Goal: Register for event/course

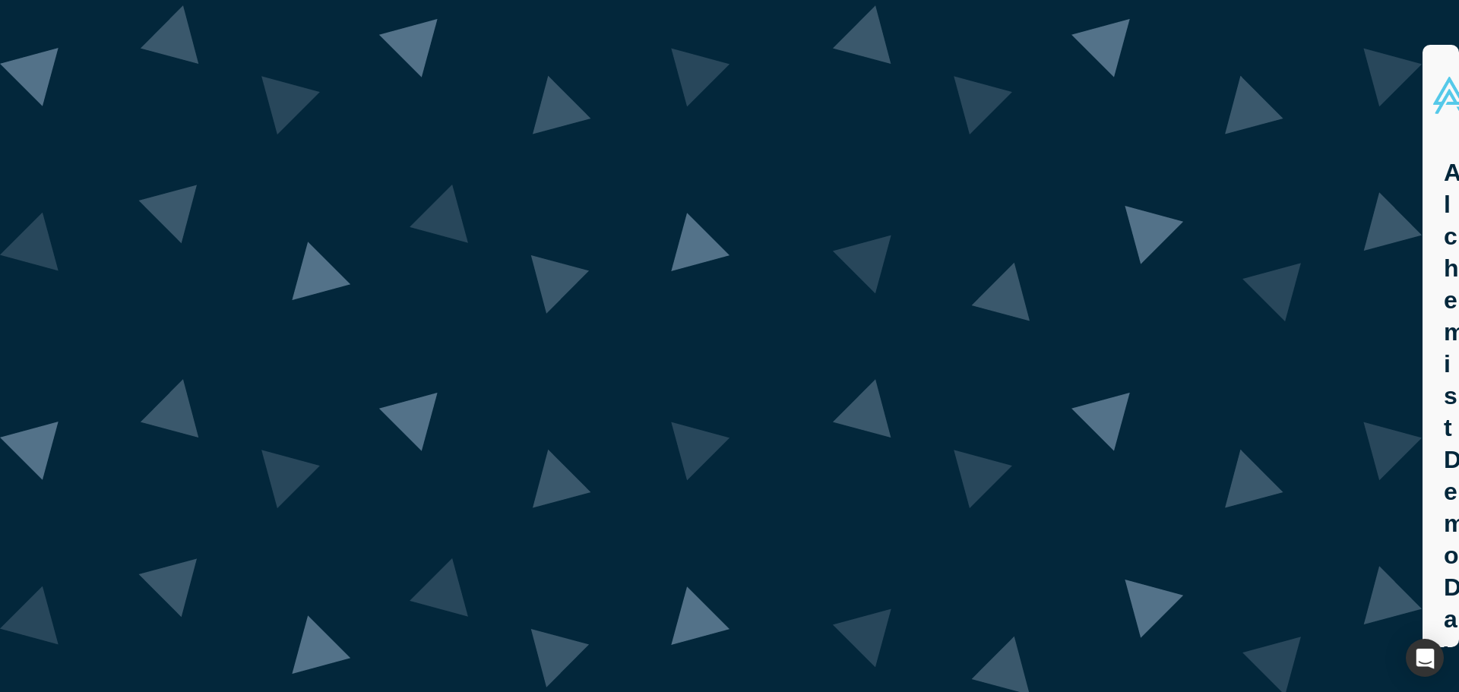
click at [1423, 337] on div "Alchemist Demo Day Class 40 Join us for an exclusive showcase of startups from …" at bounding box center [1447, 402] width 48 height 513
drag, startPoint x: 488, startPoint y: 164, endPoint x: 995, endPoint y: 349, distance: 539.5
click at [1444, 349] on div "Alchemist Demo Day Class 40 Join us for an exclusive showcase of startups from …" at bounding box center [1446, 392] width 5 height 492
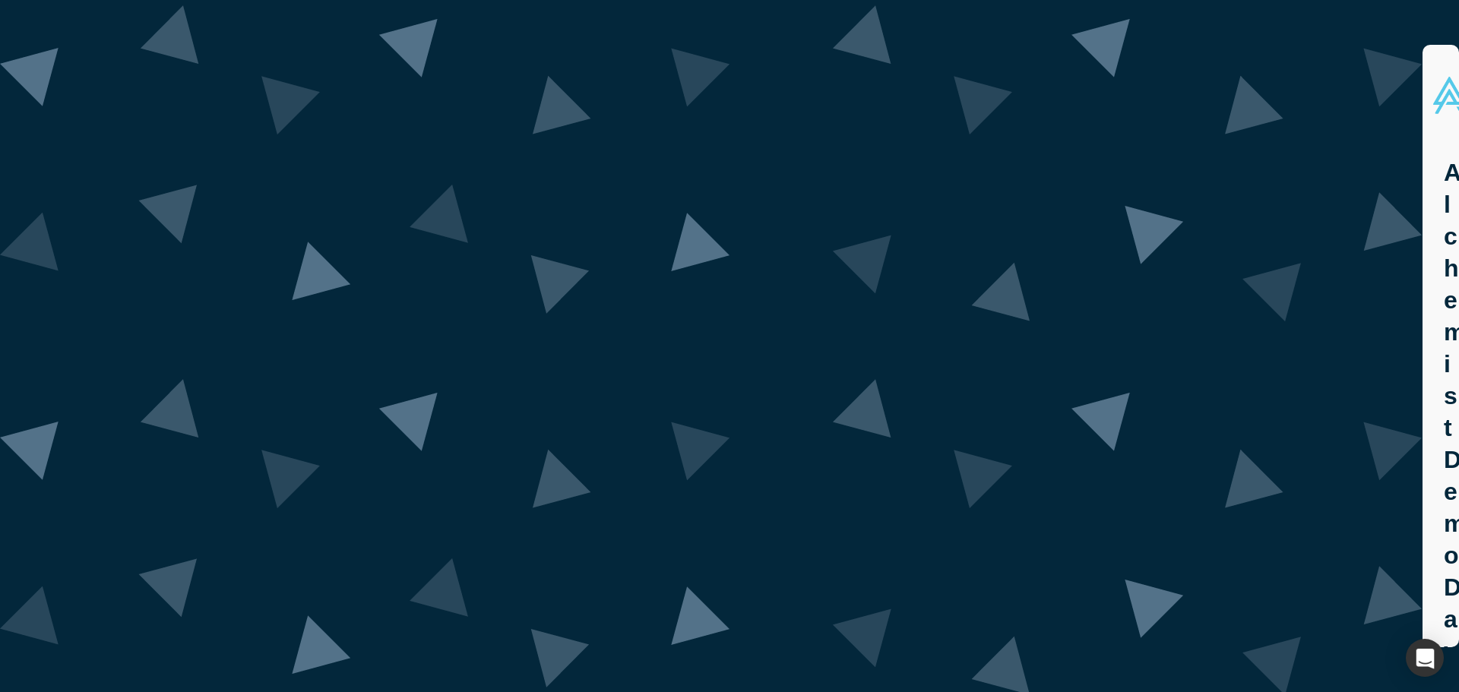
drag, startPoint x: 841, startPoint y: 382, endPoint x: 533, endPoint y: 317, distance: 313.7
drag, startPoint x: 463, startPoint y: 220, endPoint x: 791, endPoint y: 288, distance: 335.2
click at [1444, 306] on div "Alchemist Demo Day Class 40 Join us for an exclusive showcase of startups from …" at bounding box center [1446, 392] width 5 height 492
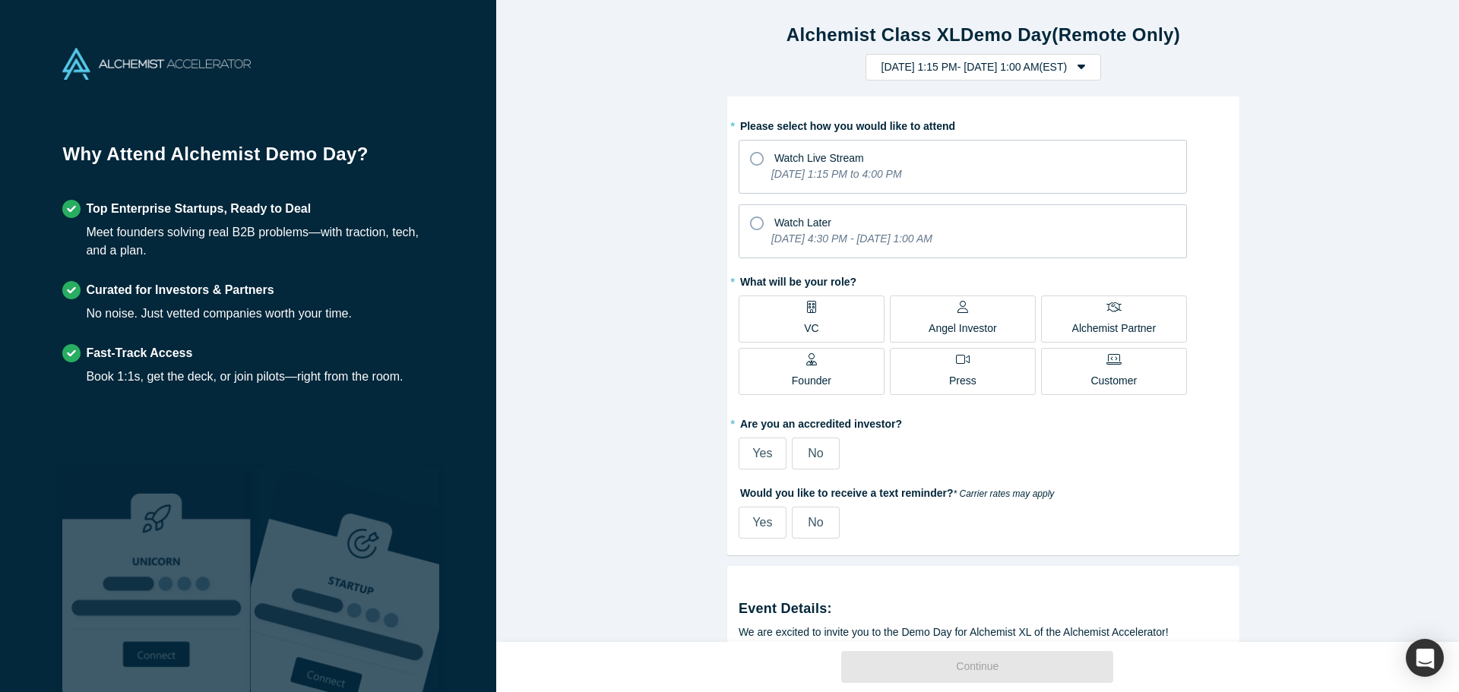
click at [810, 316] on div "VC" at bounding box center [811, 319] width 14 height 36
click at [0, 0] on input "VC" at bounding box center [0, 0] width 0 height 0
click at [932, 243] on icon "[DATE] 4:30 PM - [DATE] 1:00 AM" at bounding box center [851, 239] width 161 height 12
click at [0, 0] on input "Watch Later [DATE] 4:30 PM - [DATE] 1:00 AM" at bounding box center [0, 0] width 0 height 0
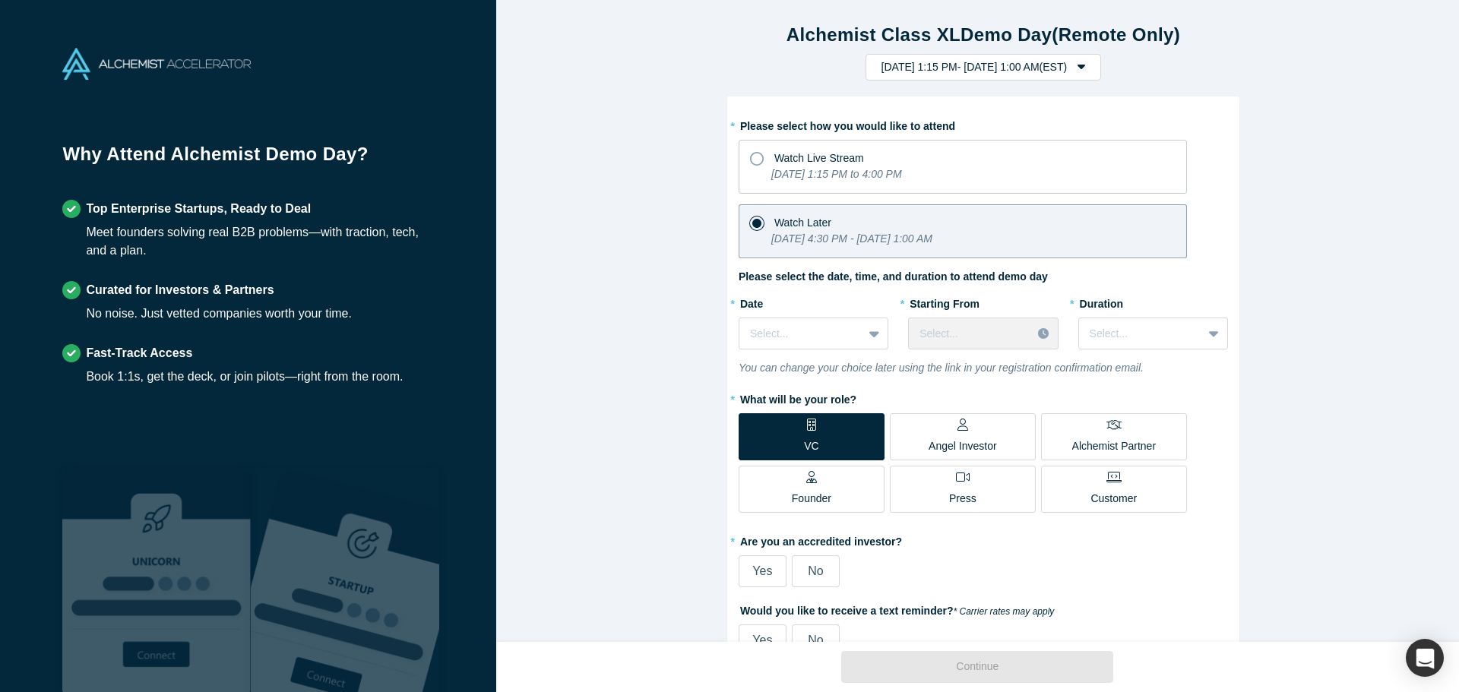
click at [1264, 489] on div "Alchemist Class XL Demo Day (Remote Only) [DATE] 1:15 PM - [DATE] 1:00 AM ( EST…" at bounding box center [983, 327] width 974 height 654
click at [847, 340] on div "Select..." at bounding box center [800, 333] width 123 height 25
click at [847, 334] on div "Select..." at bounding box center [800, 333] width 123 height 25
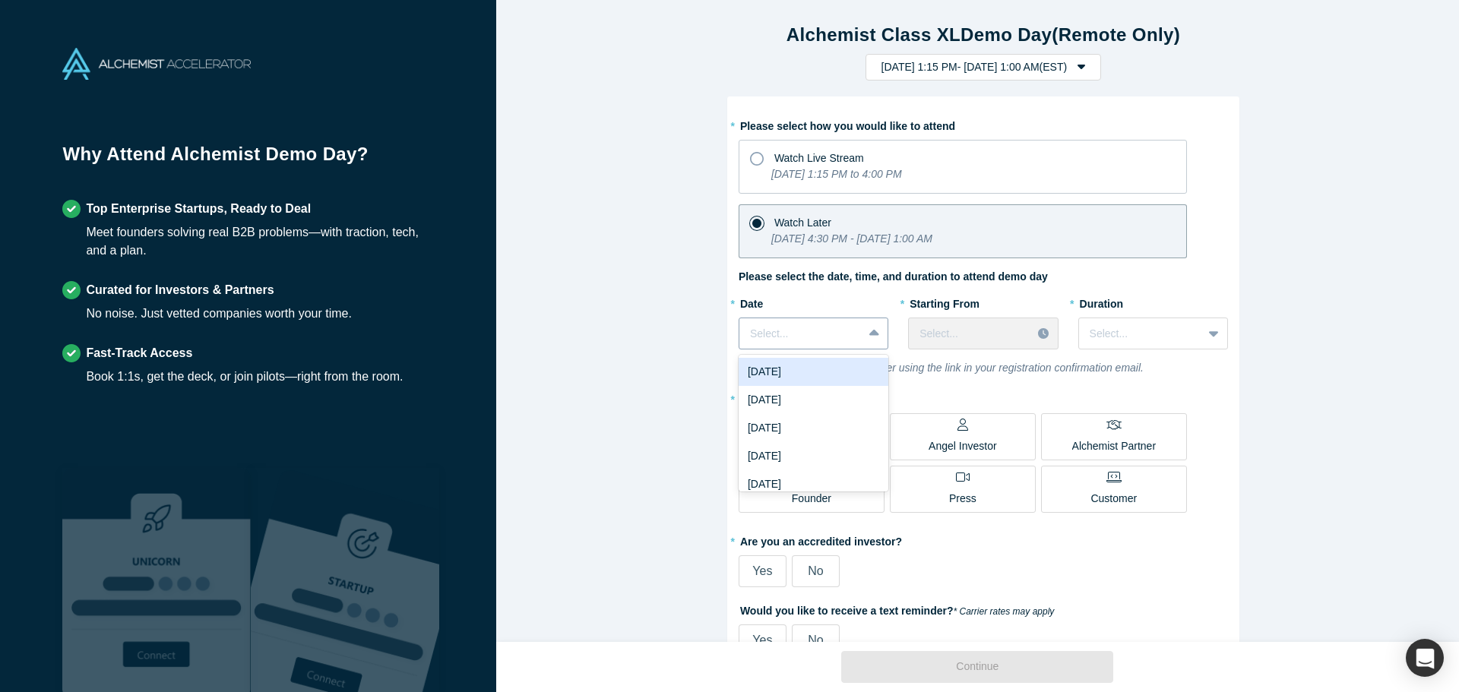
click at [819, 347] on div "Select..." at bounding box center [814, 334] width 150 height 32
click at [826, 372] on div "[DATE]" at bounding box center [814, 372] width 150 height 28
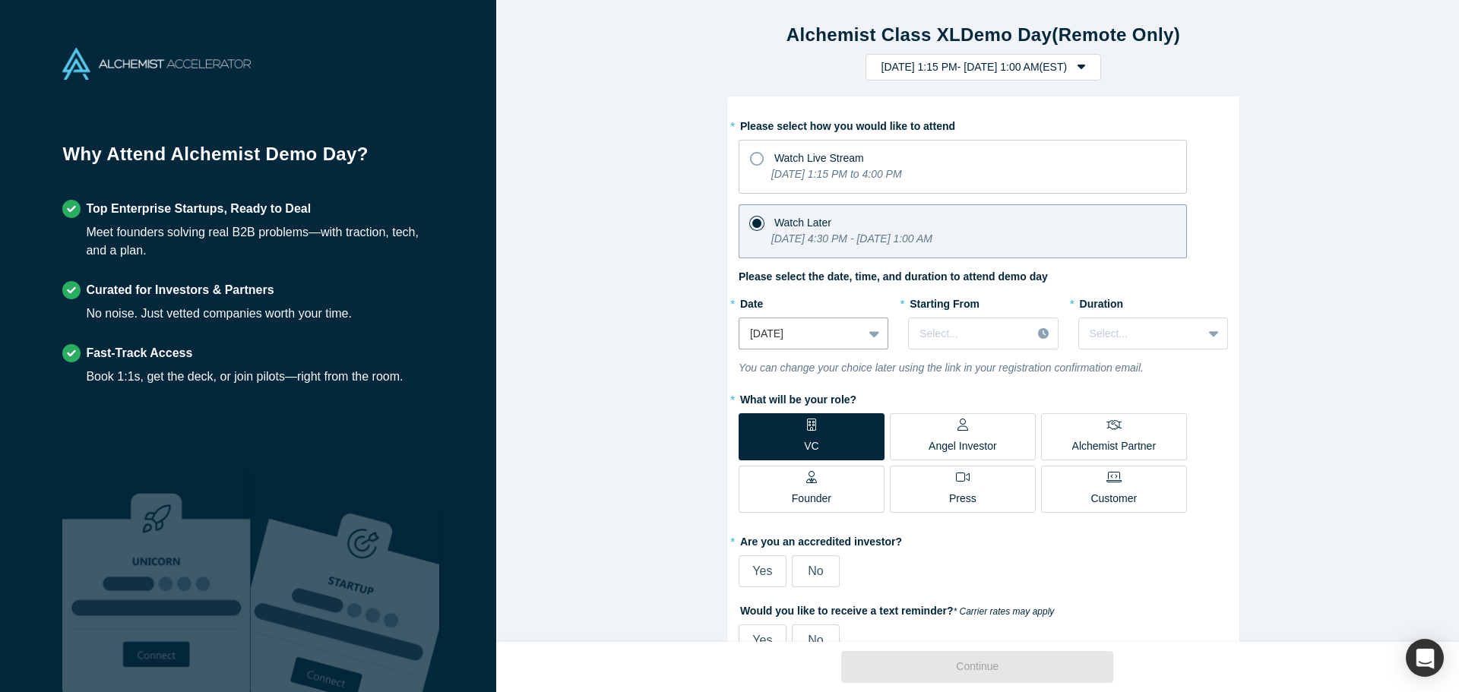
click at [1019, 315] on div "* Starting From Select..." at bounding box center [983, 320] width 150 height 59
click at [863, 329] on div at bounding box center [875, 333] width 24 height 27
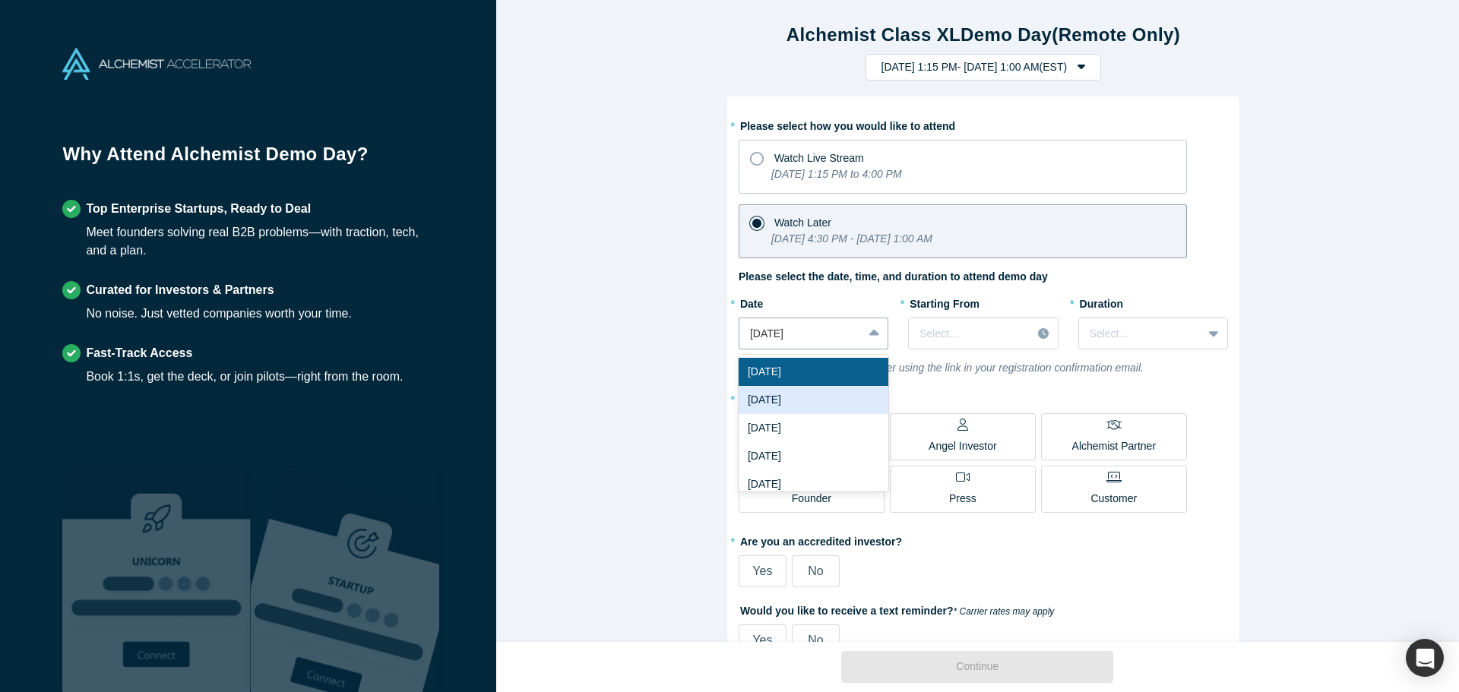
click at [831, 391] on div "[DATE]" at bounding box center [814, 400] width 150 height 28
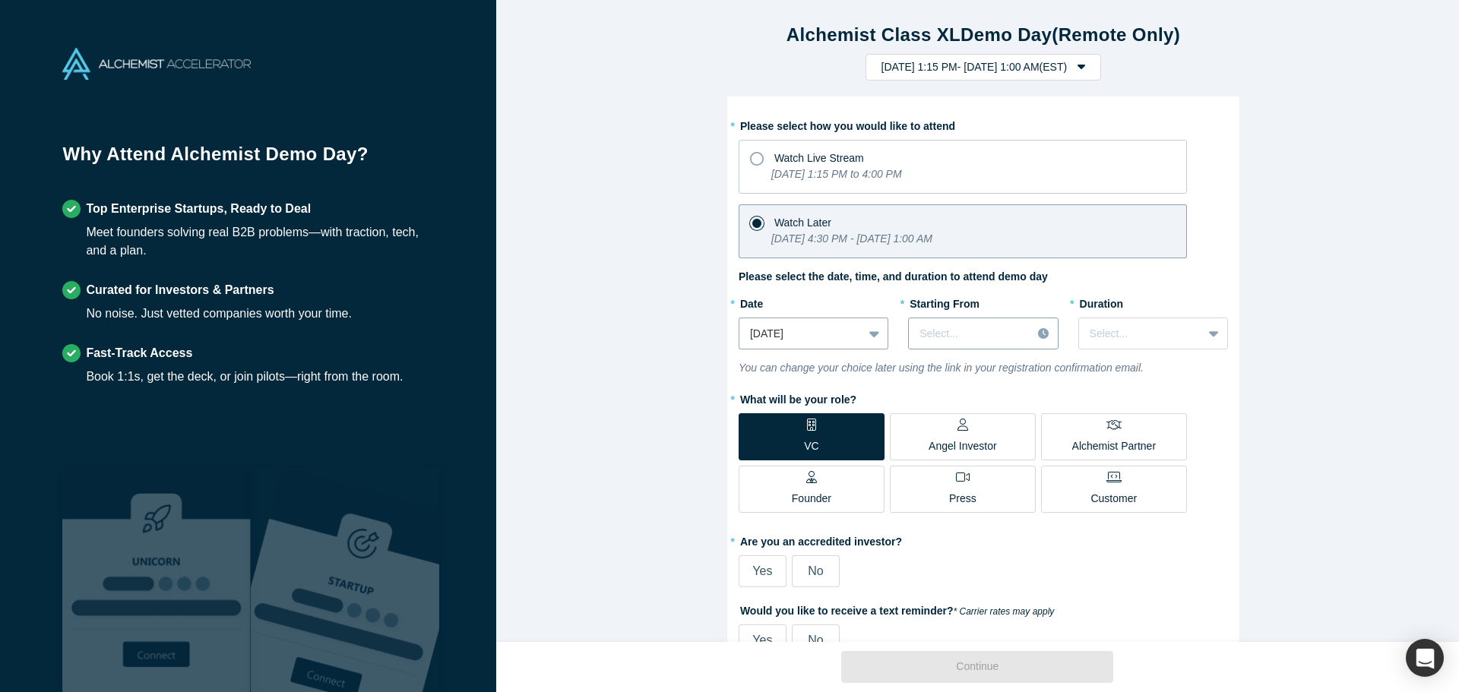
click at [940, 342] on div at bounding box center [970, 334] width 101 height 19
click at [987, 404] on div "1:30 PM (EST)" at bounding box center [983, 399] width 150 height 28
click at [1145, 335] on div at bounding box center [1141, 334] width 102 height 19
click at [1119, 416] on div "1.5 hours" at bounding box center [1153, 428] width 150 height 28
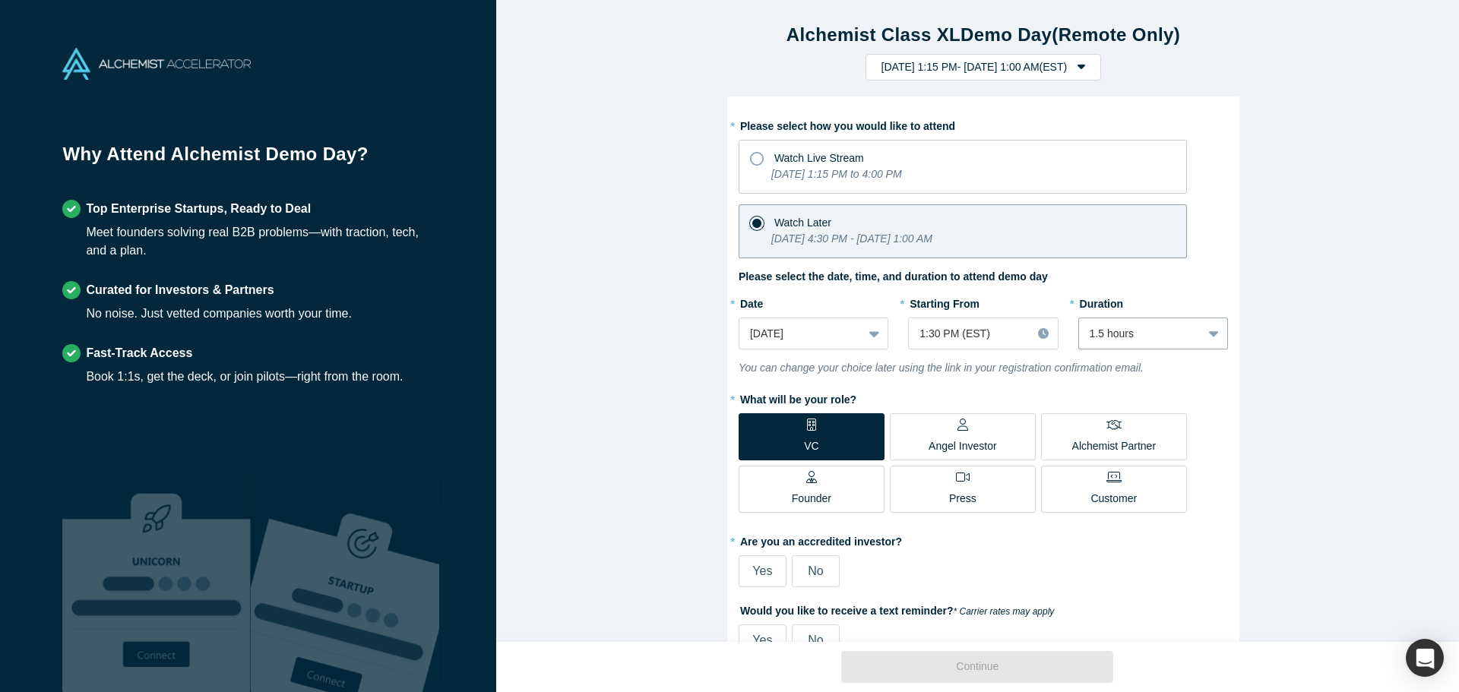
click at [1363, 442] on div "Alchemist Class XL Demo Day (Remote Only) [DATE] 1:15 PM - [DATE] 1:00 AM ( EST…" at bounding box center [983, 327] width 974 height 654
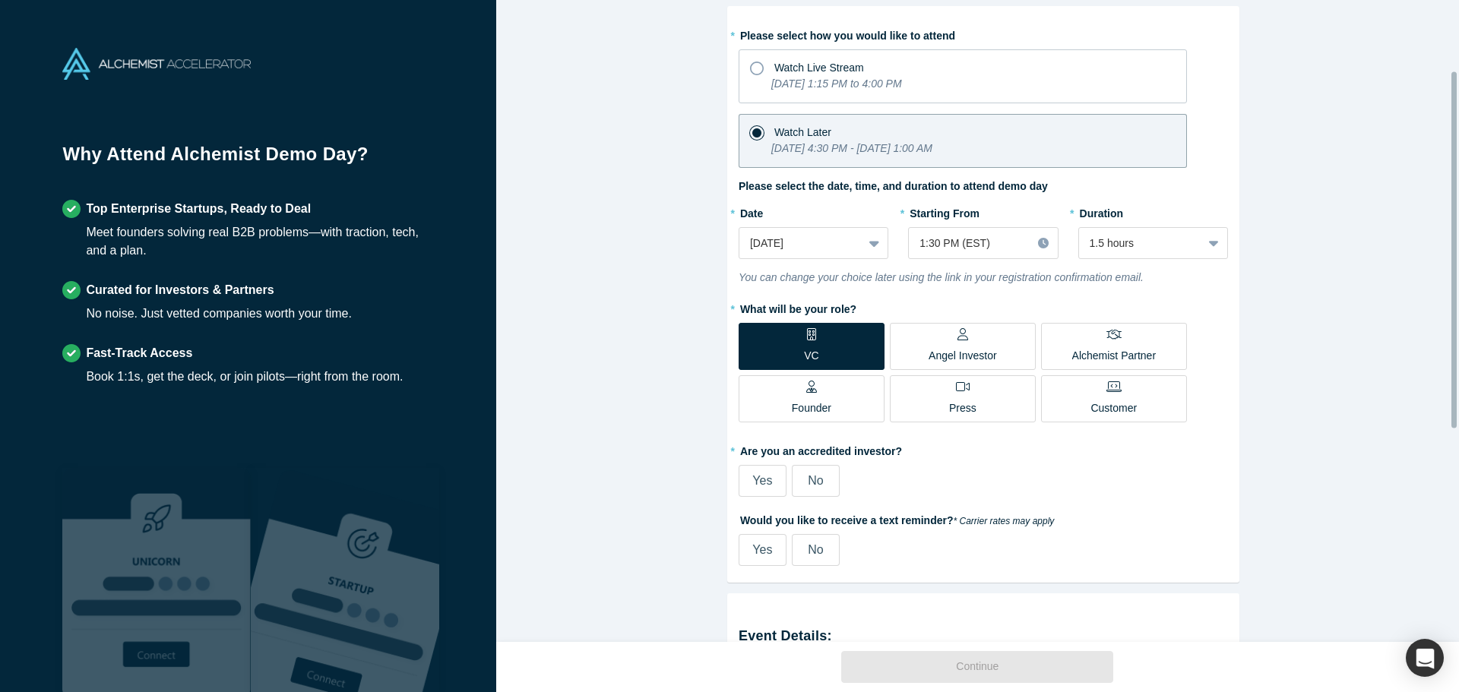
scroll to position [127, 0]
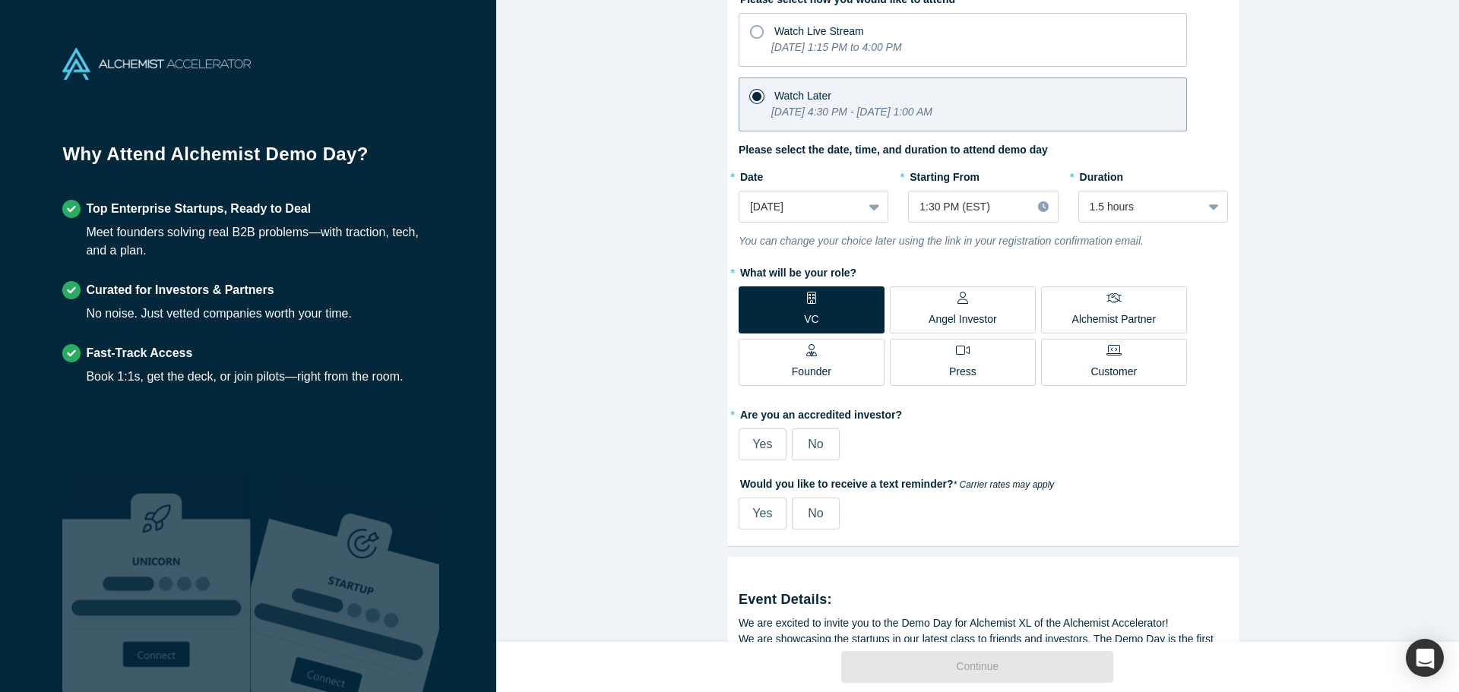
click at [1004, 314] on label "Angel Investor" at bounding box center [963, 310] width 146 height 47
click at [0, 0] on input "Angel Investor" at bounding box center [0, 0] width 0 height 0
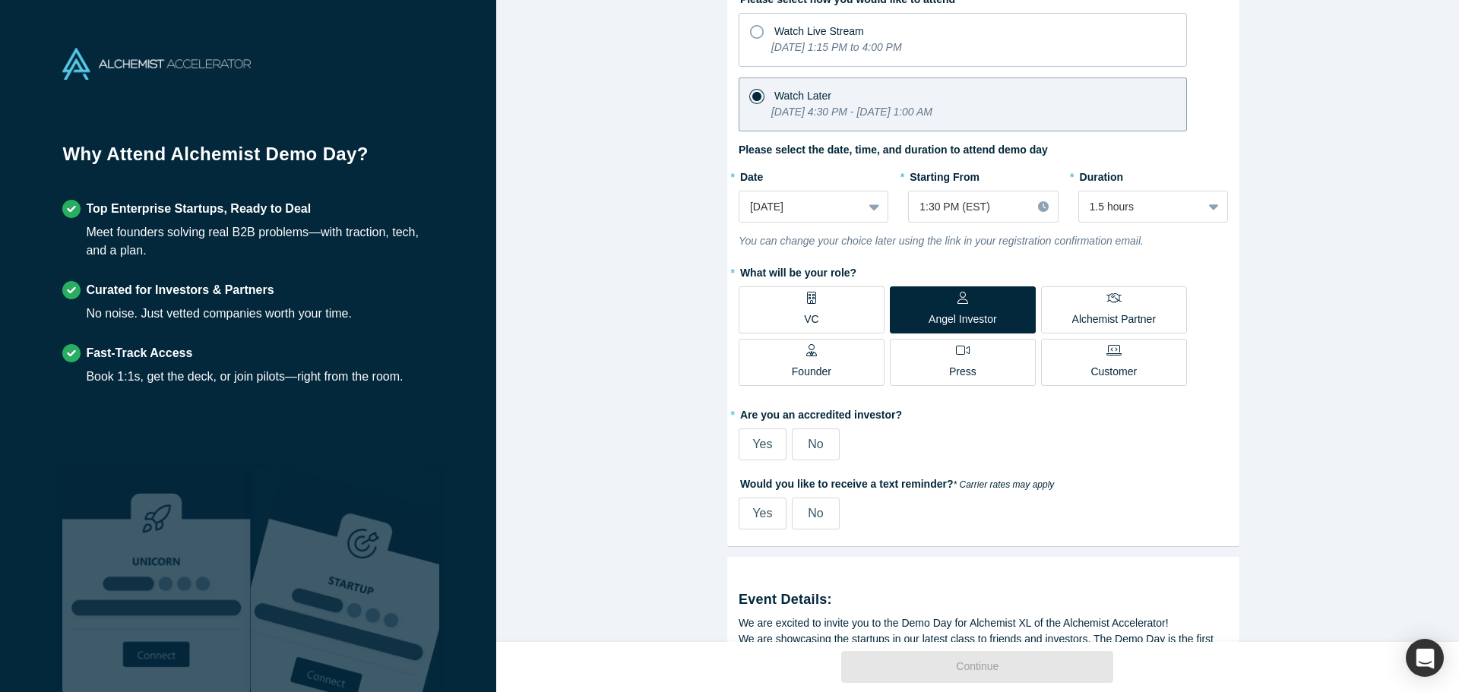
click at [825, 288] on label "VC" at bounding box center [812, 310] width 146 height 47
click at [0, 0] on input "VC" at bounding box center [0, 0] width 0 height 0
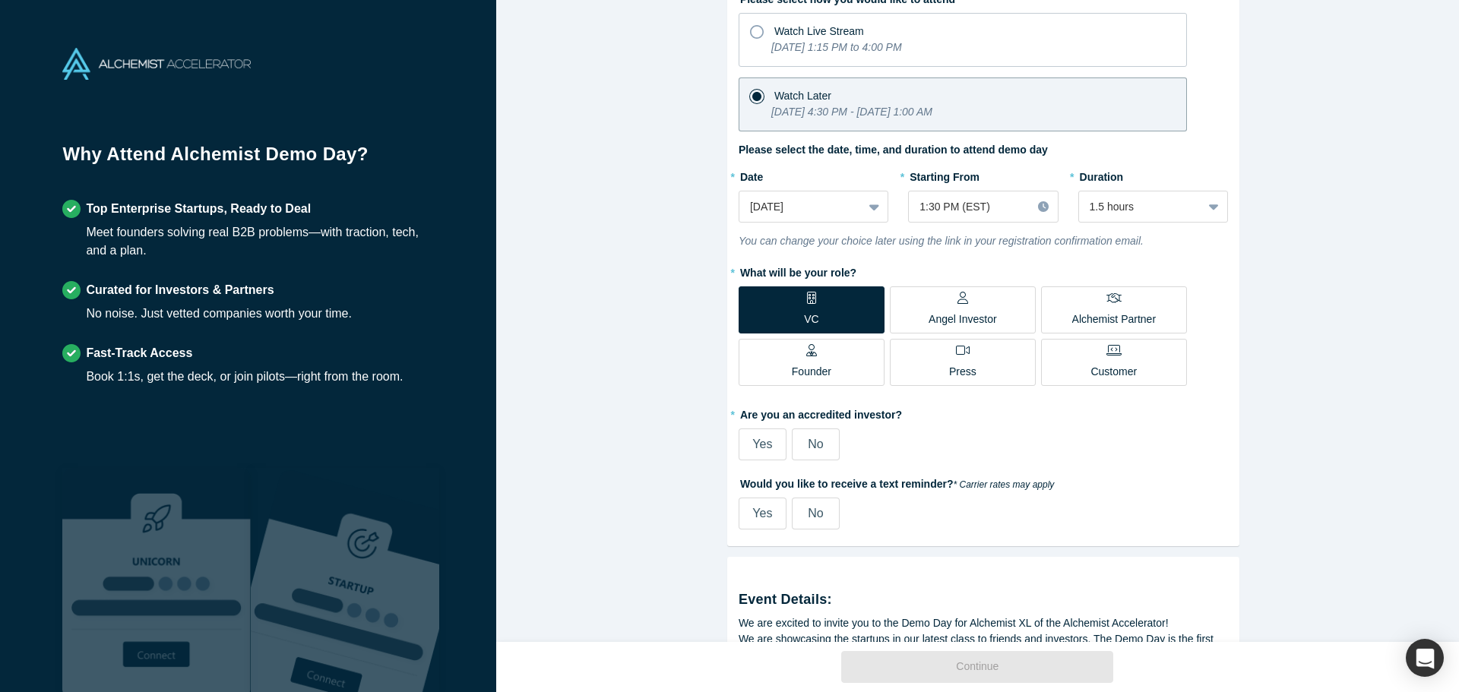
click at [986, 447] on div "Yes No" at bounding box center [904, 445] width 331 height 32
click at [761, 445] on span "Yes" at bounding box center [762, 444] width 20 height 13
click at [0, 0] on input "Yes" at bounding box center [0, 0] width 0 height 0
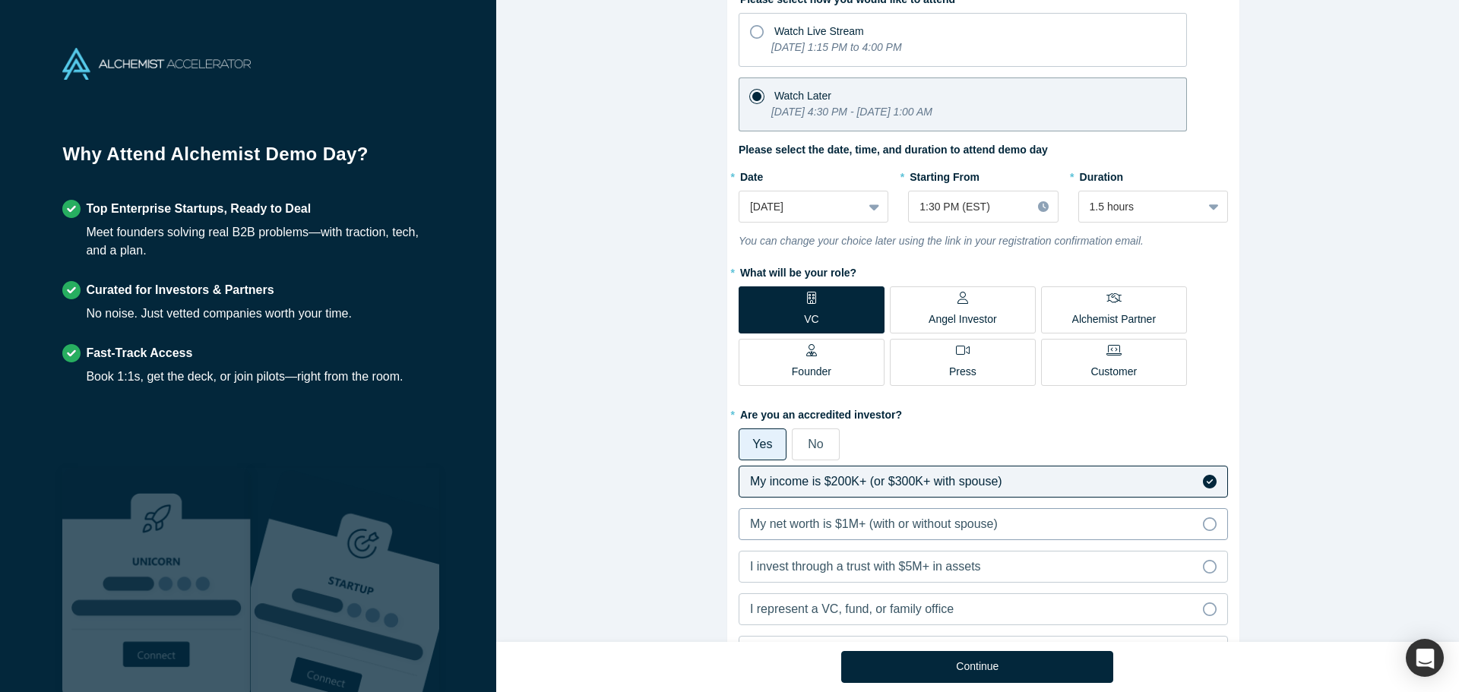
click at [1068, 518] on label "My net worth is $1M+ (with or without spouse)" at bounding box center [983, 524] width 489 height 32
click at [0, 0] on input "My net worth is $1M+ (with or without spouse)" at bounding box center [0, 0] width 0 height 0
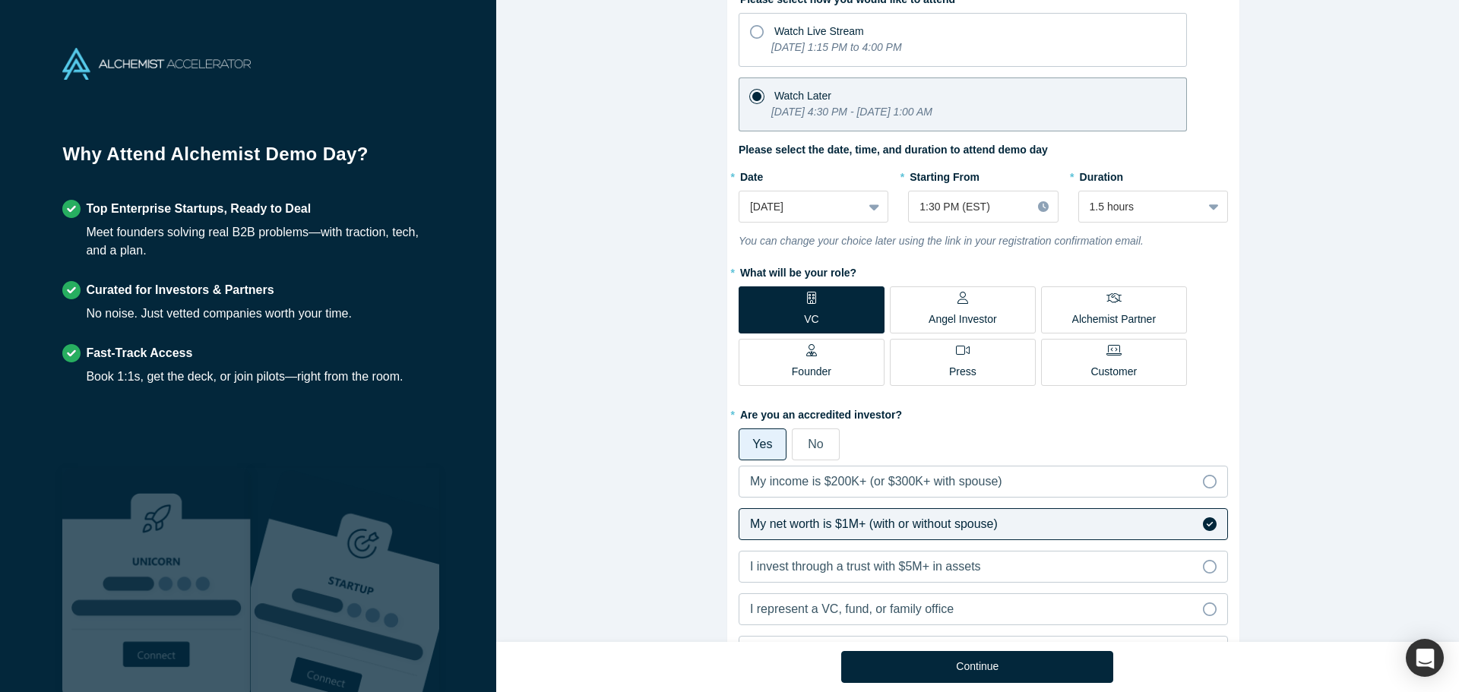
click at [1270, 459] on div "Alchemist Class XL Demo Day (Remote Only) [DATE] 1:15 PM - [DATE] 1:00 AM ( EST…" at bounding box center [983, 327] width 974 height 654
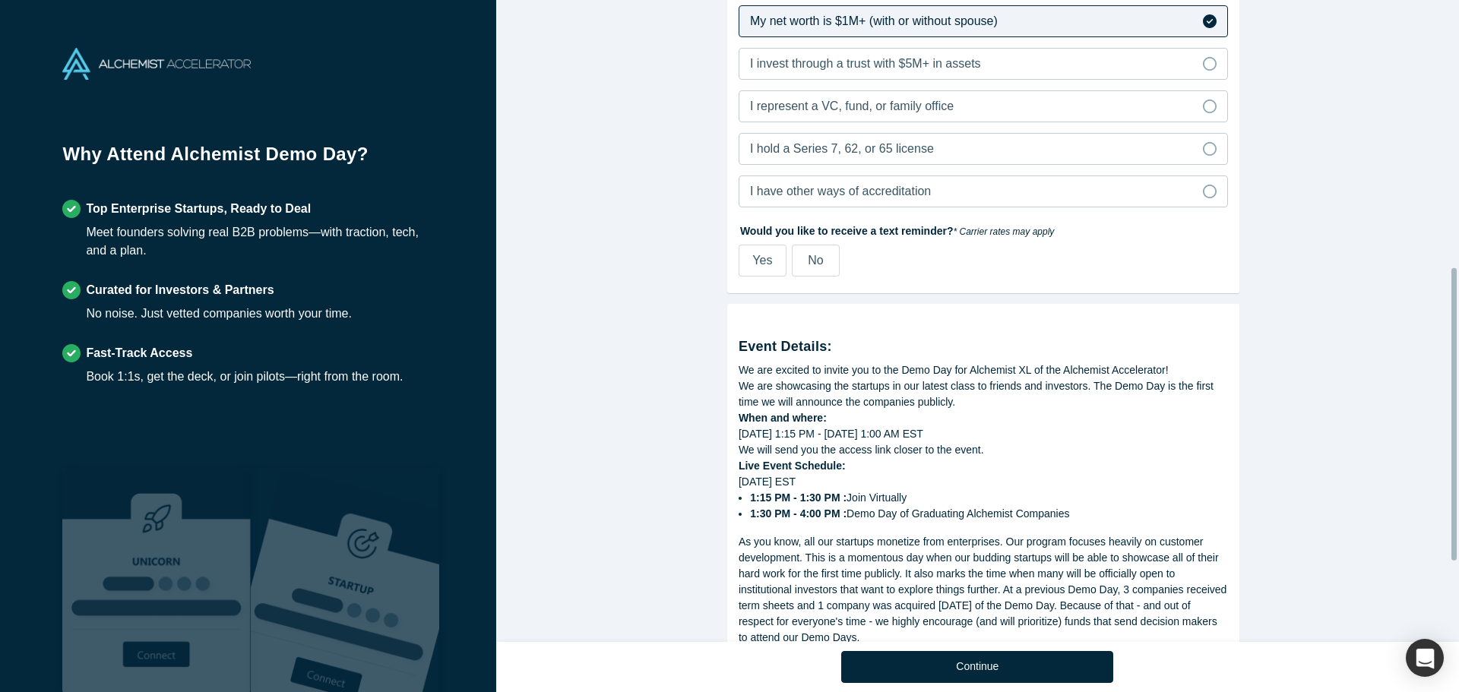
scroll to position [633, 0]
click at [808, 264] on div "No" at bounding box center [815, 258] width 15 height 18
click at [0, 0] on input "No" at bounding box center [0, 0] width 0 height 0
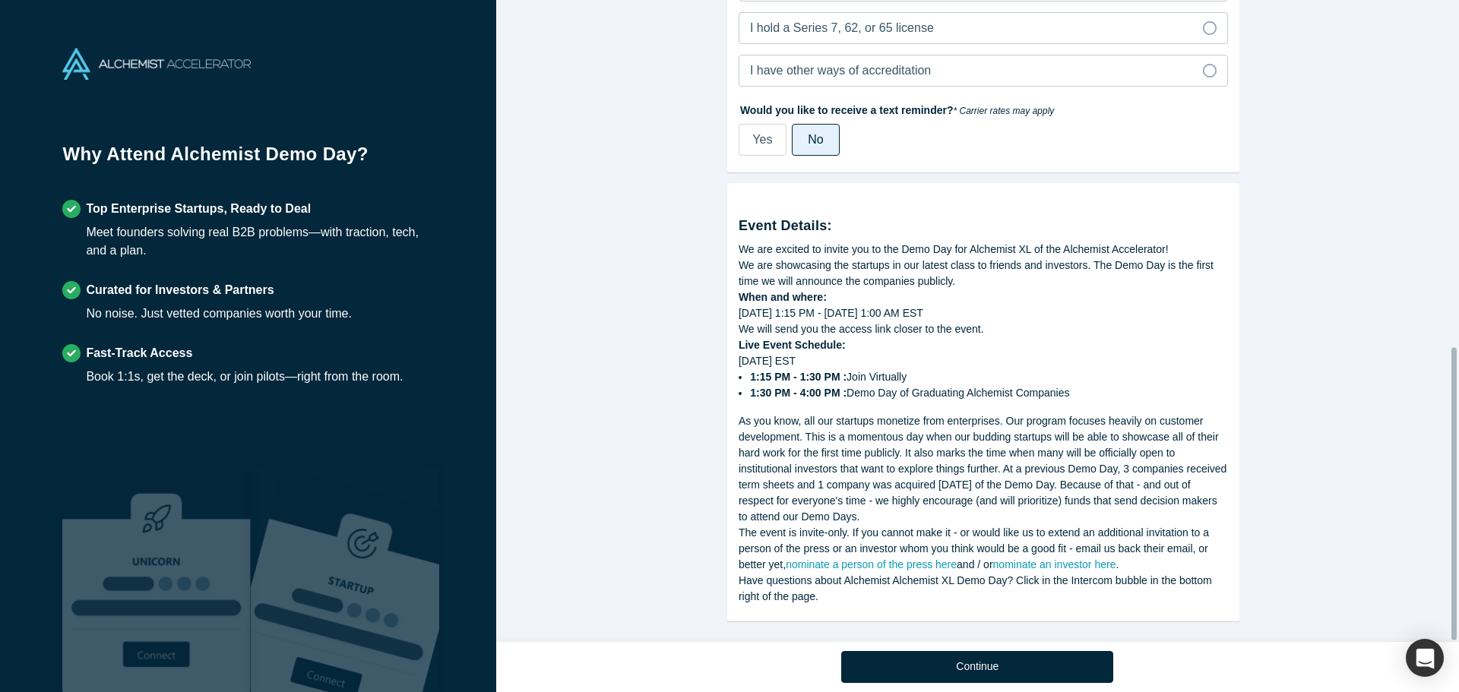
scroll to position [761, 0]
drag, startPoint x: 1100, startPoint y: 245, endPoint x: 1200, endPoint y: 306, distance: 116.3
click at [1200, 306] on div "Event Details: We are excited to invite you to the Demo Day for Alchemist XL of…" at bounding box center [983, 400] width 489 height 410
click at [1200, 306] on div "[DATE] 1:15 PM - [DATE] 1:00 AM EST" at bounding box center [983, 314] width 489 height 16
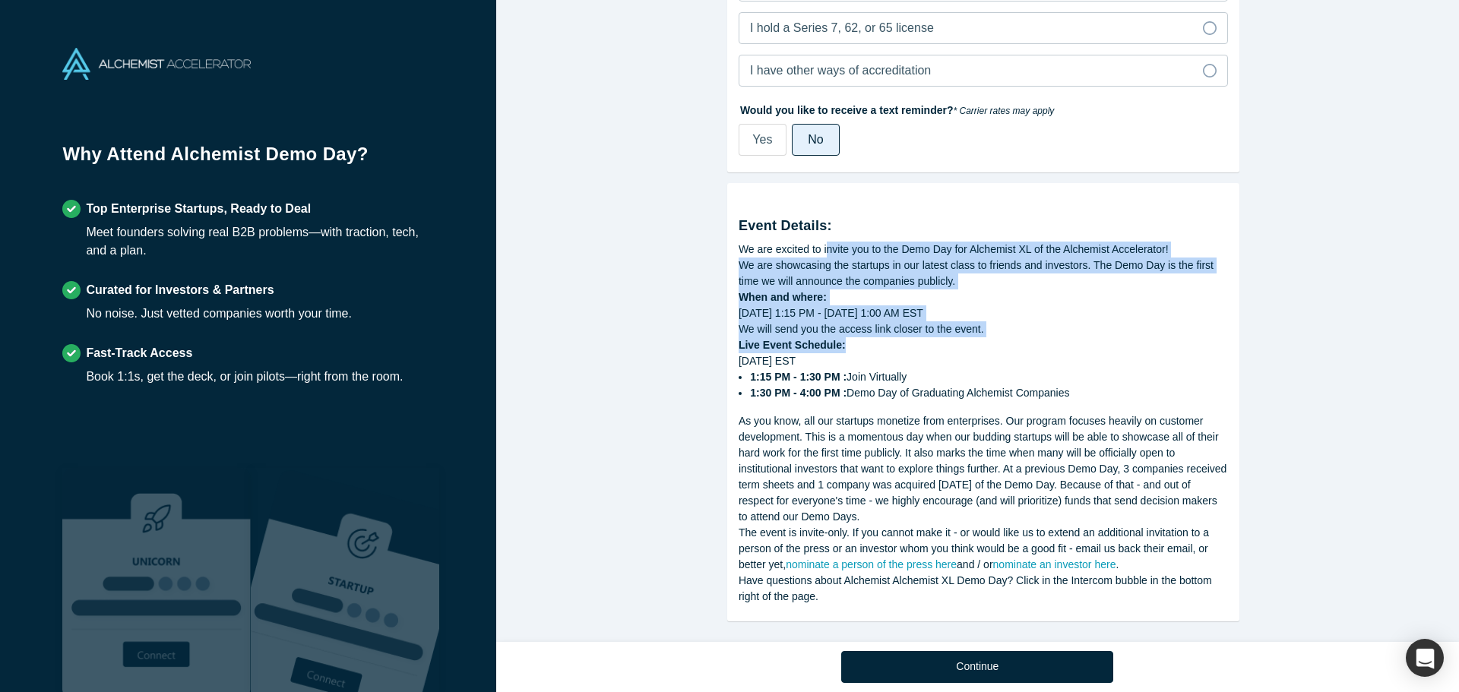
drag, startPoint x: 859, startPoint y: 252, endPoint x: 1081, endPoint y: 340, distance: 238.8
click at [1081, 340] on div "Event Details: We are excited to invite you to the Demo Day for Alchemist XL of…" at bounding box center [983, 400] width 489 height 410
click at [1081, 340] on div "Live Event Schedule:" at bounding box center [983, 345] width 489 height 16
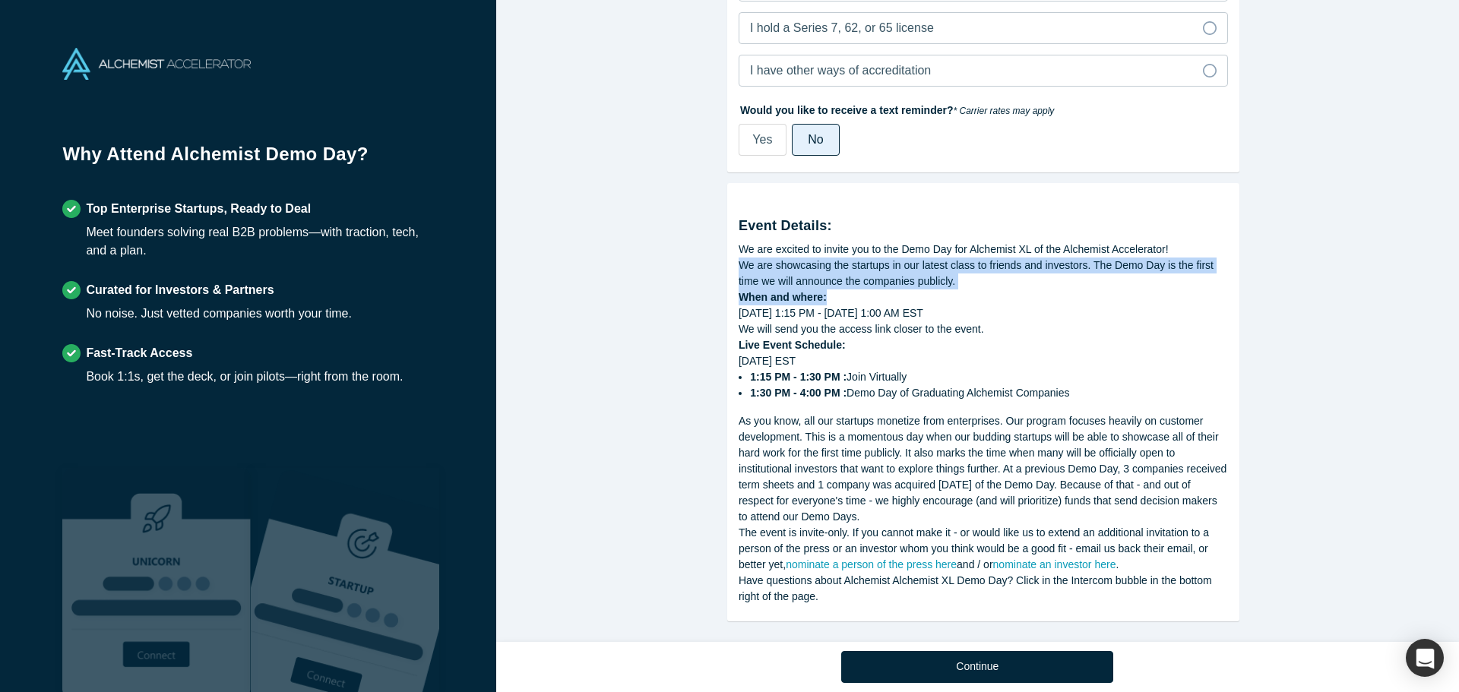
drag, startPoint x: 727, startPoint y: 257, endPoint x: 1026, endPoint y: 293, distance: 300.9
click at [1026, 293] on div "Event Details: We are excited to invite you to the Demo Day for Alchemist XL of…" at bounding box center [983, 402] width 512 height 438
click at [1026, 293] on div "When and where:" at bounding box center [983, 298] width 489 height 16
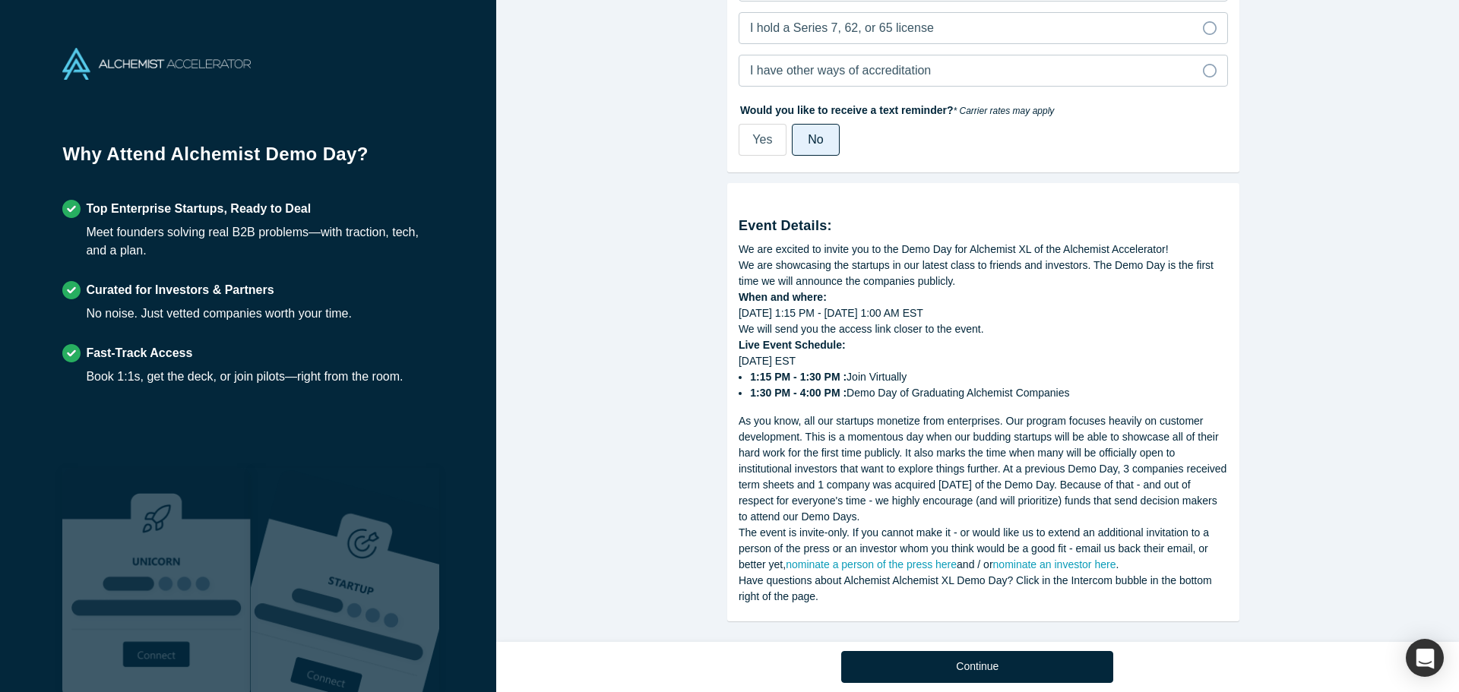
click at [1027, 321] on div "We will send you the access link closer to the event." at bounding box center [983, 329] width 489 height 16
click at [1008, 668] on button "Continue" at bounding box center [977, 667] width 272 height 32
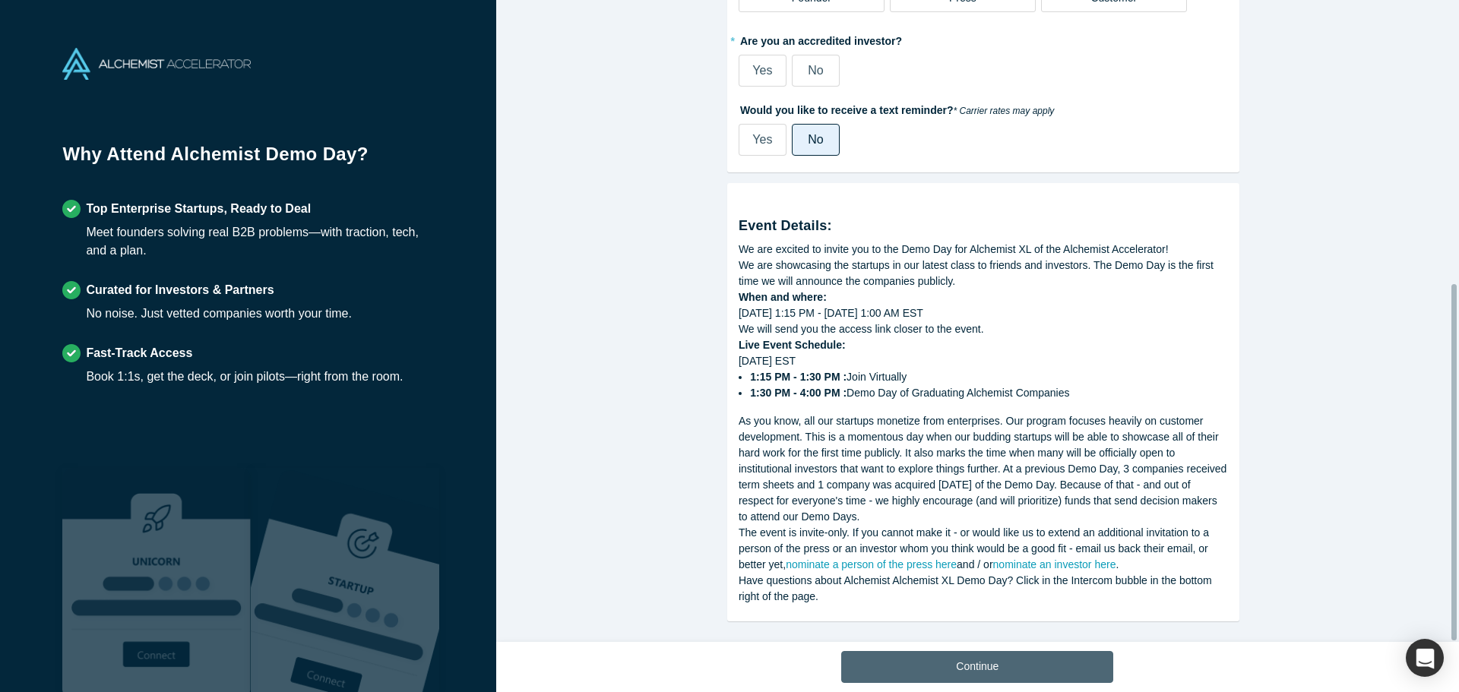
scroll to position [511, 0]
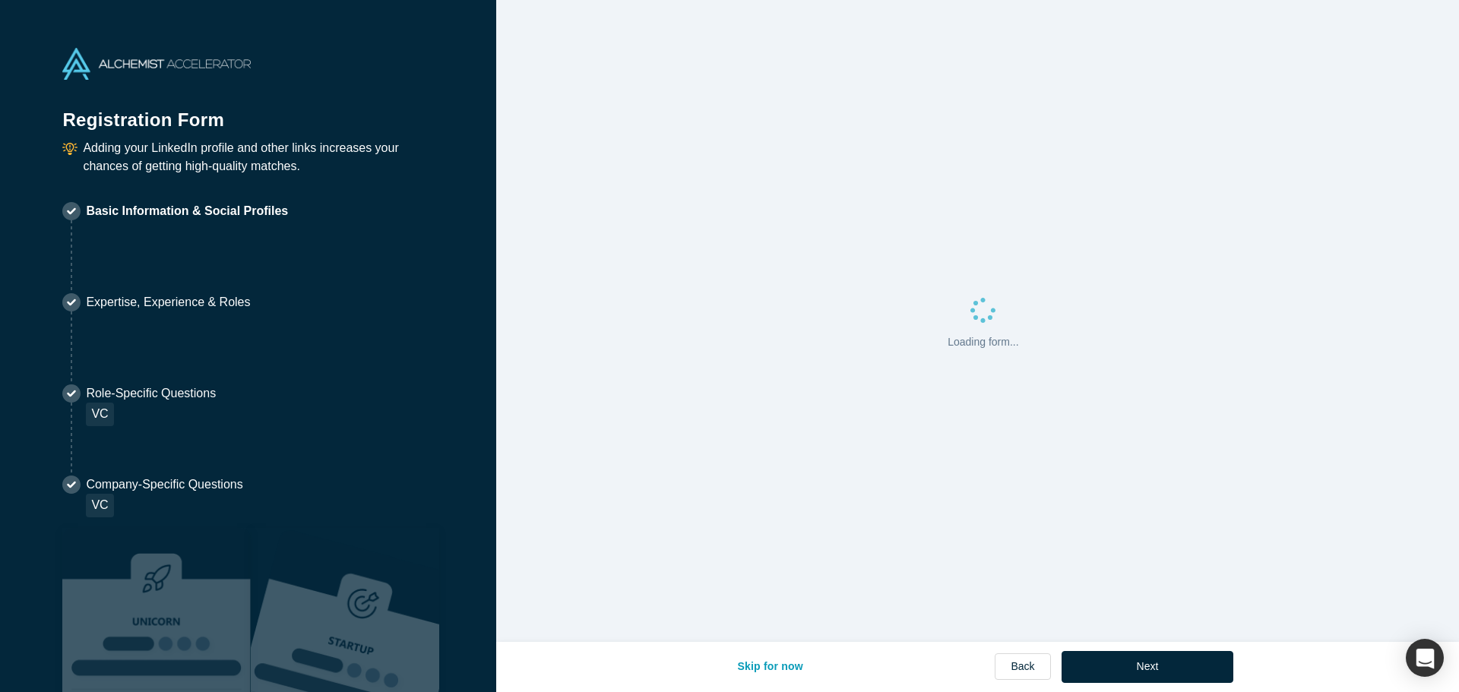
select select "US"
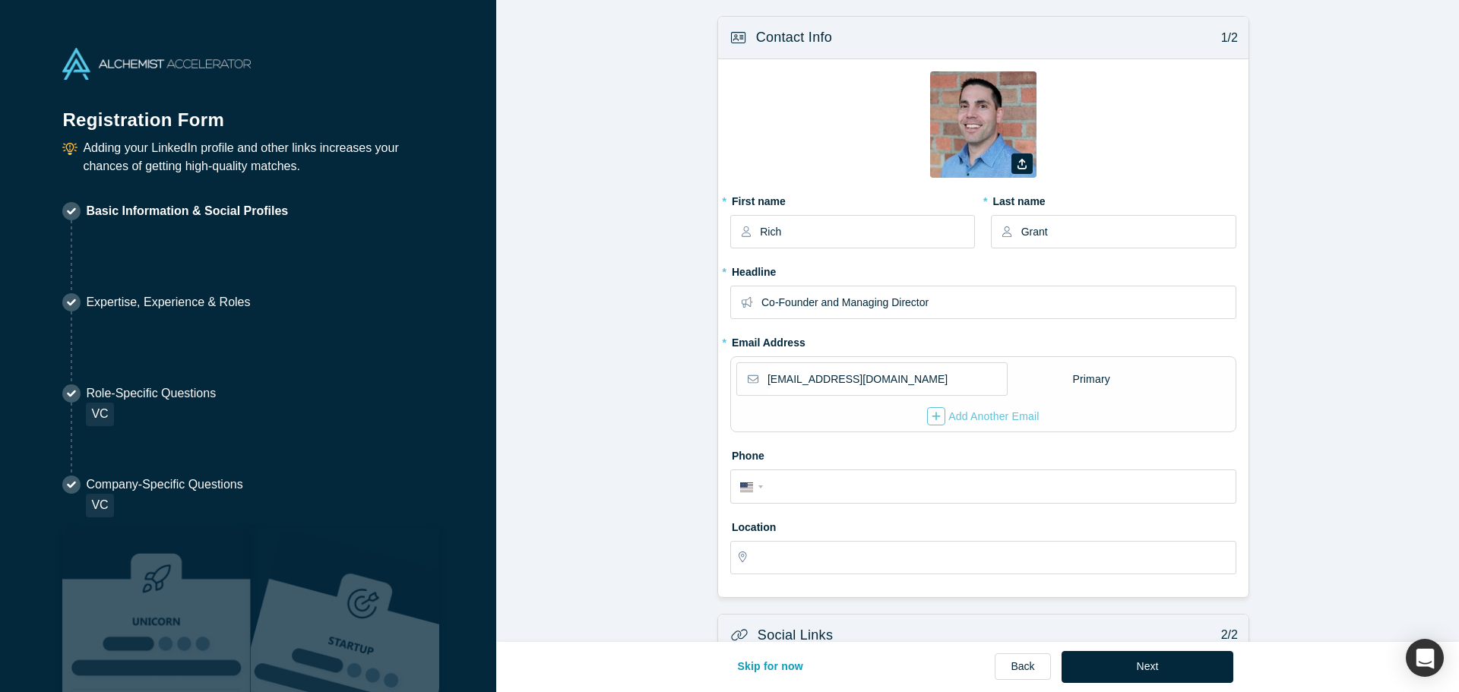
type input "[GEOGRAPHIC_DATA], [GEOGRAPHIC_DATA], [GEOGRAPHIC_DATA]"
drag, startPoint x: 808, startPoint y: 236, endPoint x: 546, endPoint y: 240, distance: 261.5
click at [546, 240] on form "Contact Info 1/2 Zoom Save Remove Upload New * First name Rich * Last name [PER…" at bounding box center [983, 491] width 974 height 951
click at [461, 65] on div "Registration Form Adding your LinkedIn profile and other links increases your c…" at bounding box center [248, 346] width 496 height 692
